Goal: Find specific page/section: Find specific page/section

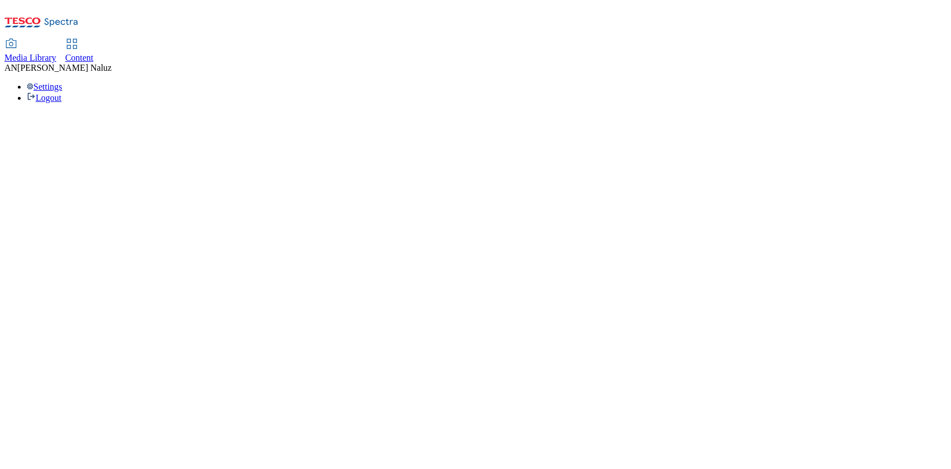
select select "ghs-uk"
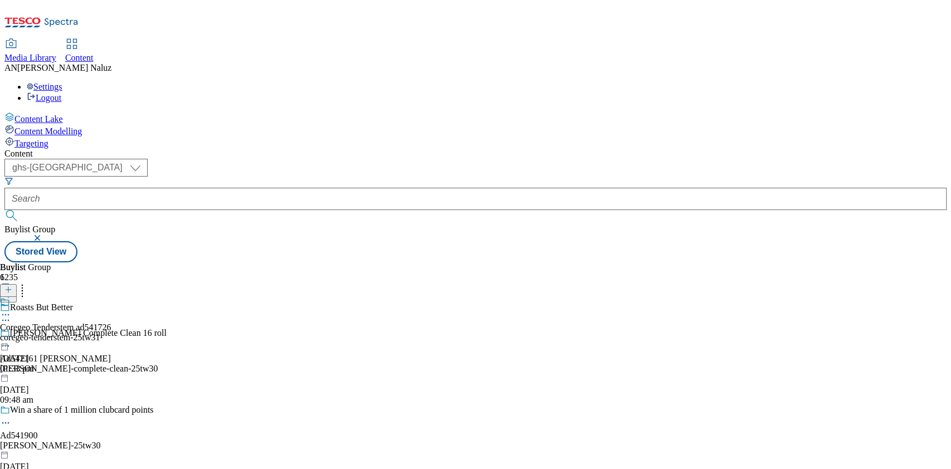
click at [111, 333] on div "coregeo-tenderstem-25tw31" at bounding box center [55, 338] width 111 height 10
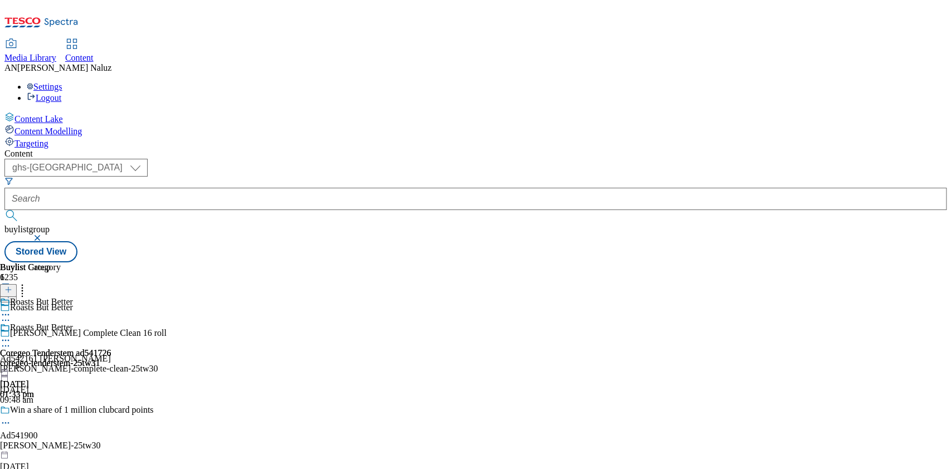
click at [111, 323] on div "Roasts But Better Coregeo Tenderstem ad541726 coregeo-tenderstem-25tw31 10 Sept…" at bounding box center [55, 361] width 111 height 77
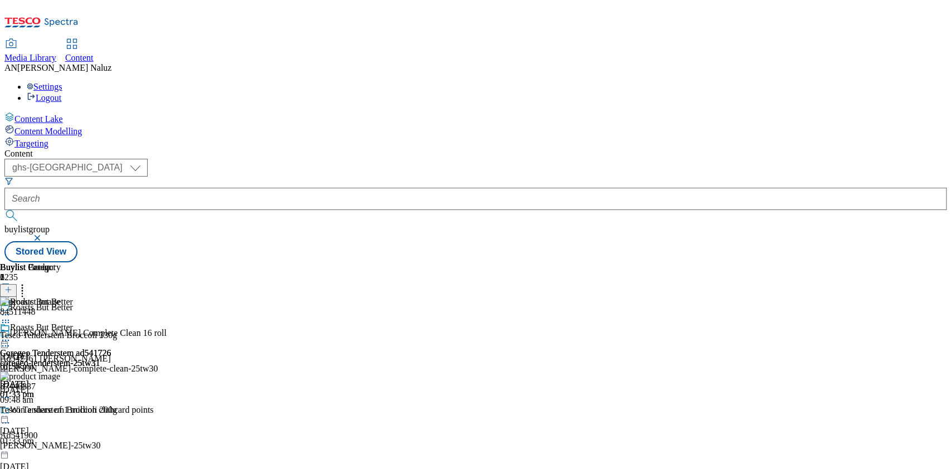
click at [60, 297] on img at bounding box center [30, 302] width 60 height 10
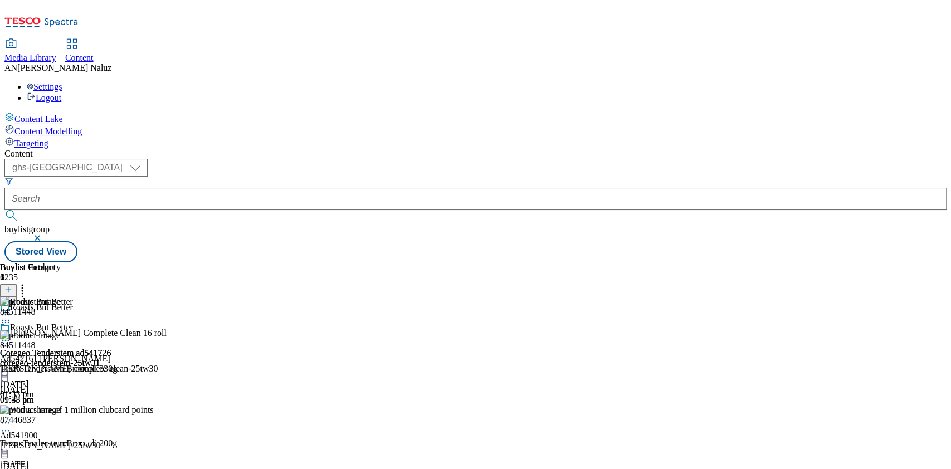
scroll to position [0, 38]
click at [117, 449] on div at bounding box center [58, 449] width 117 height 0
click at [11, 350] on icon at bounding box center [5, 355] width 11 height 11
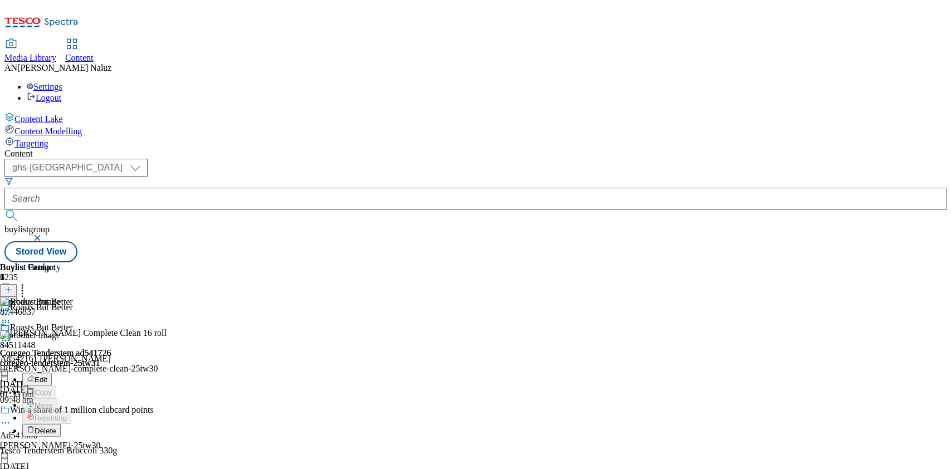
click at [11, 350] on icon at bounding box center [5, 355] width 11 height 11
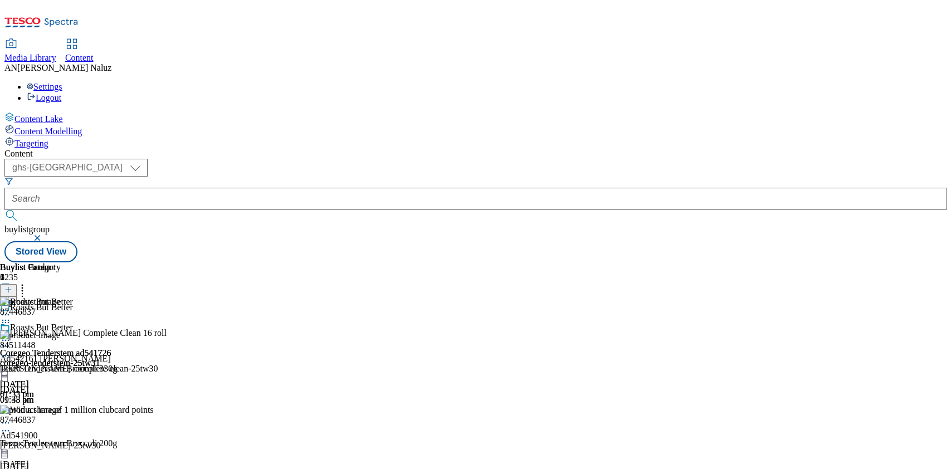
click at [567, 149] on div "Content ( optional ) ghs-roi ghs-uk ghs-uk buylistgroup Stored View Buylist Gro…" at bounding box center [475, 206] width 942 height 114
